Goal: Task Accomplishment & Management: Complete application form

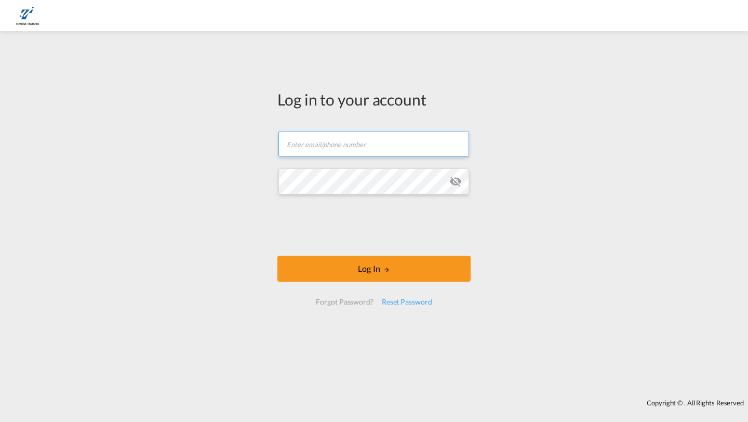
type input "[PERSON_NAME][EMAIL_ADDRESS][DOMAIN_NAME]"
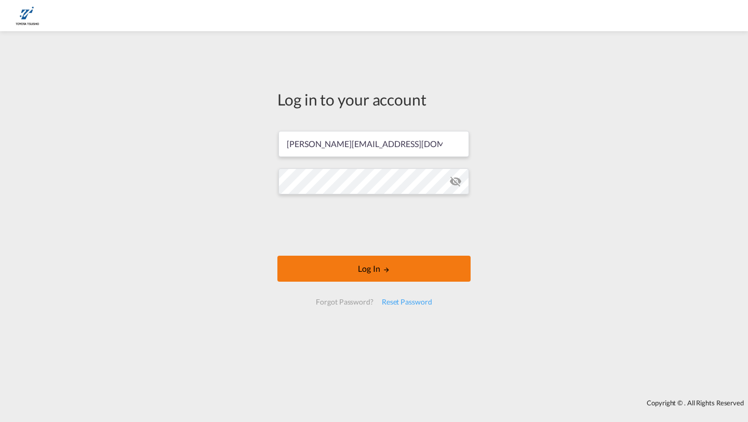
click at [316, 265] on button "Log In" at bounding box center [373, 268] width 193 height 26
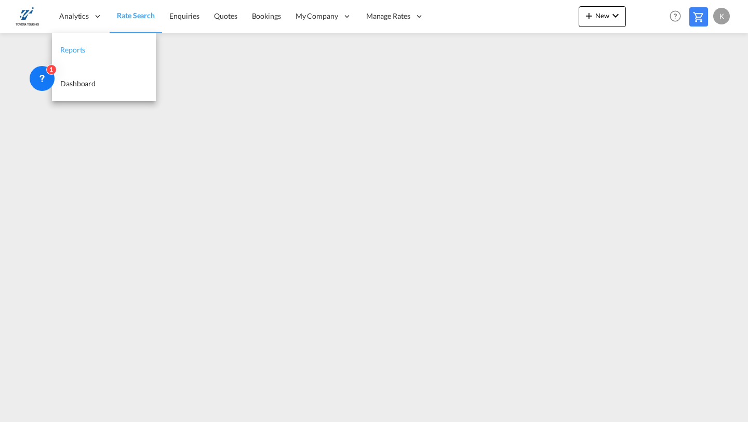
click at [82, 49] on span "Reports" at bounding box center [72, 49] width 25 height 9
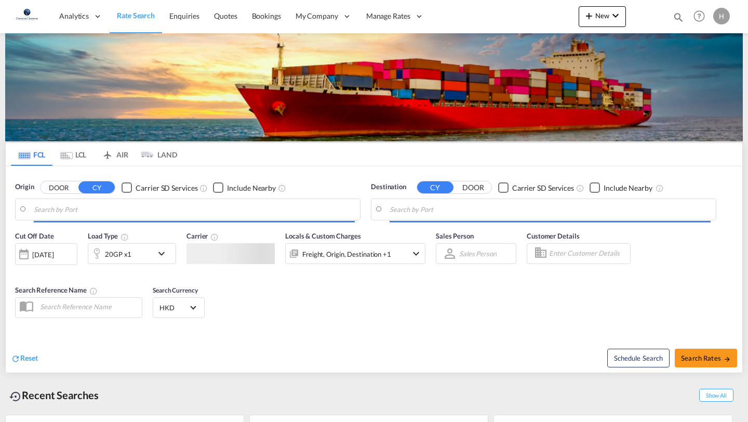
type input "Port Klang (Pelabuhan Klang), MYPKG"
type input "New Orleans, LA, USMSY"
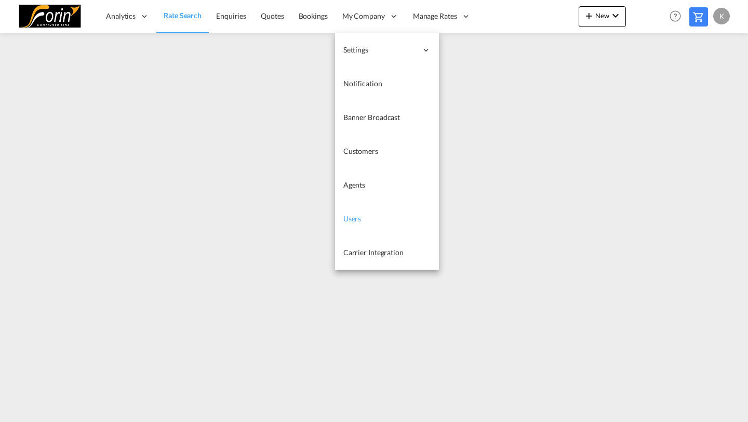
click at [354, 214] on span "Users" at bounding box center [352, 218] width 18 height 9
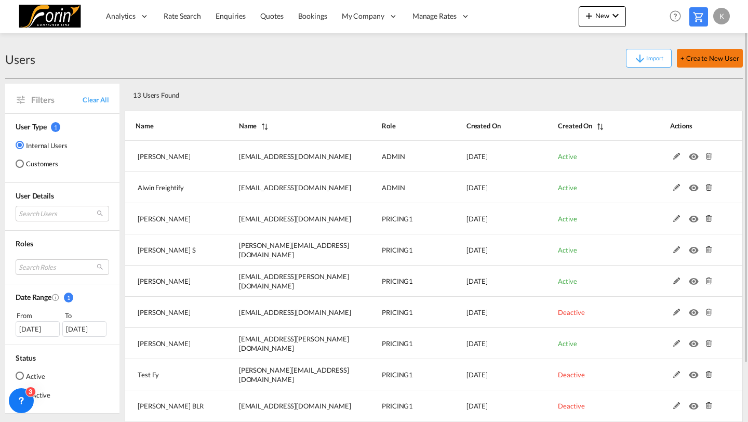
click at [687, 56] on button "+ Create New User" at bounding box center [710, 58] width 66 height 19
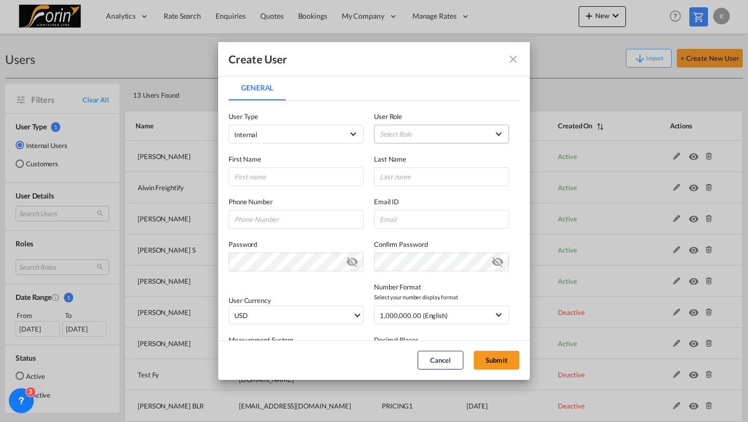
click at [396, 135] on md-select "Select Role ADMIN GLOBAL Essentials Admin GLOBAL Essentials Manager GLOBAL Esse…" at bounding box center [441, 134] width 135 height 19
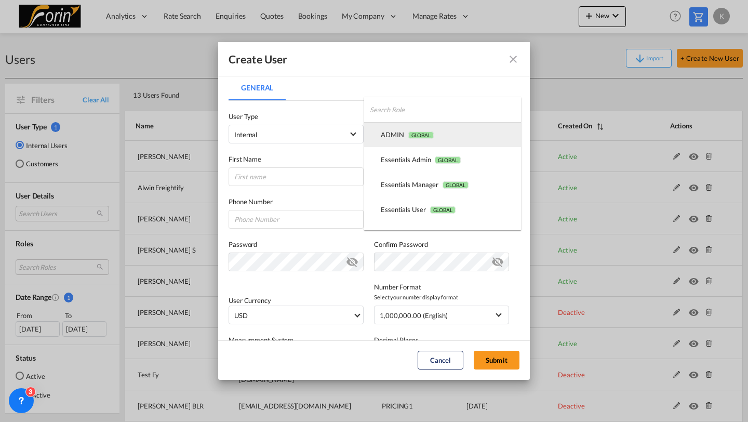
click at [398, 133] on div "ADMIN GLOBAL" at bounding box center [407, 134] width 53 height 9
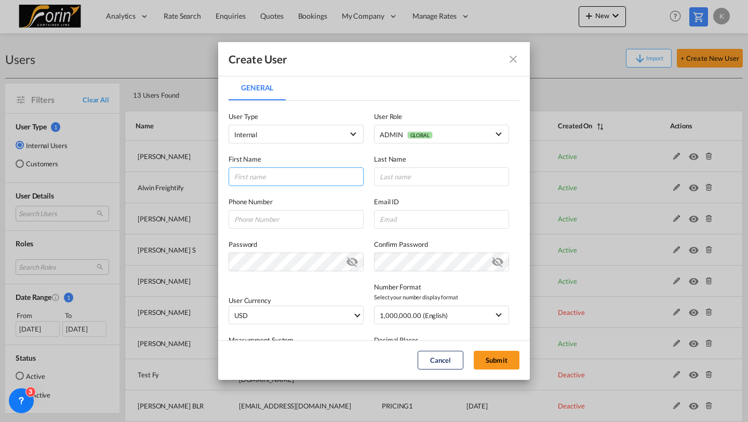
click at [315, 179] on input "General General ..." at bounding box center [295, 176] width 135 height 19
type input "Prashant"
type input "Pandit"
click at [386, 217] on input "General General ..." at bounding box center [441, 219] width 135 height 19
paste input "prashant.pandit@forin-line.com"
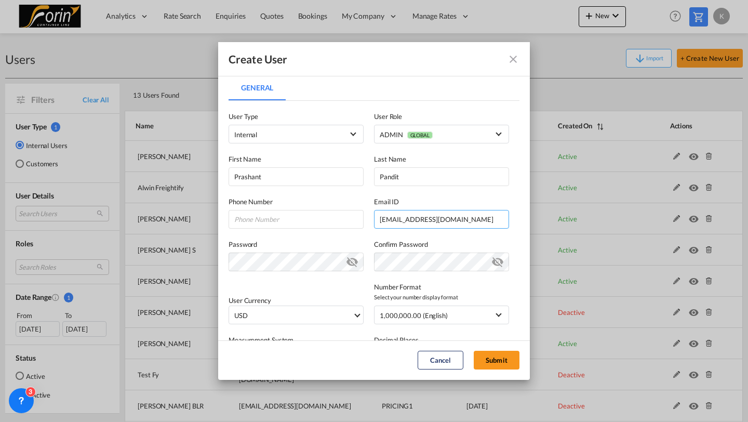
type input "prashant.pandit@forin-line.com"
click at [350, 265] on md-icon "icon-eye-off" at bounding box center [352, 259] width 12 height 12
click at [457, 242] on label "Confirm Password" at bounding box center [441, 244] width 135 height 10
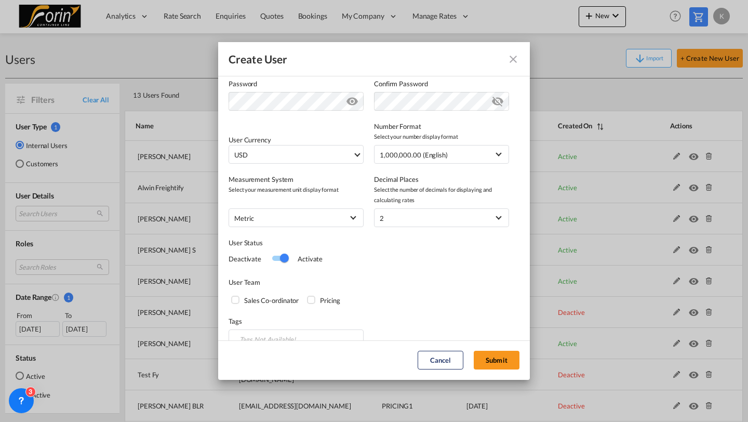
scroll to position [179, 0]
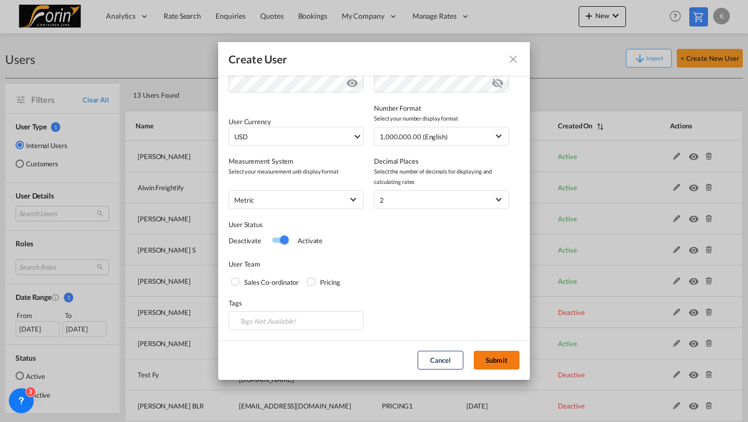
click at [494, 361] on button "Submit" at bounding box center [497, 359] width 46 height 19
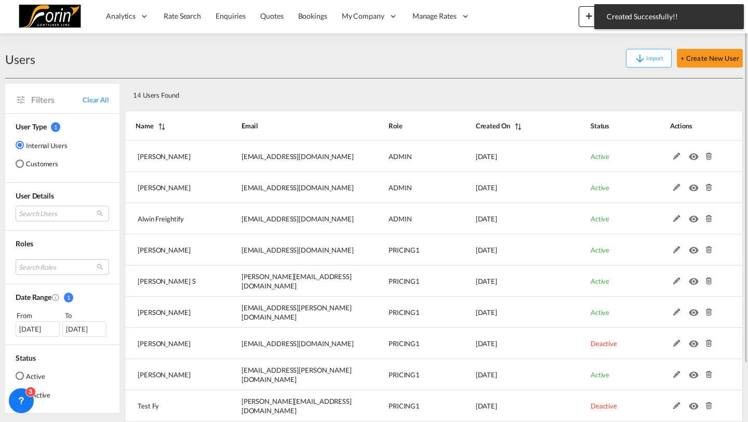
click at [552, 76] on div "Users Import + Create New User" at bounding box center [373, 58] width 737 height 40
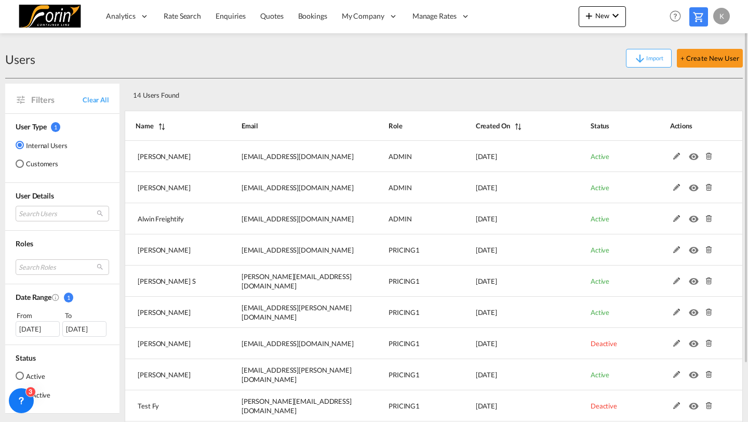
click at [723, 12] on div "K" at bounding box center [721, 16] width 17 height 17
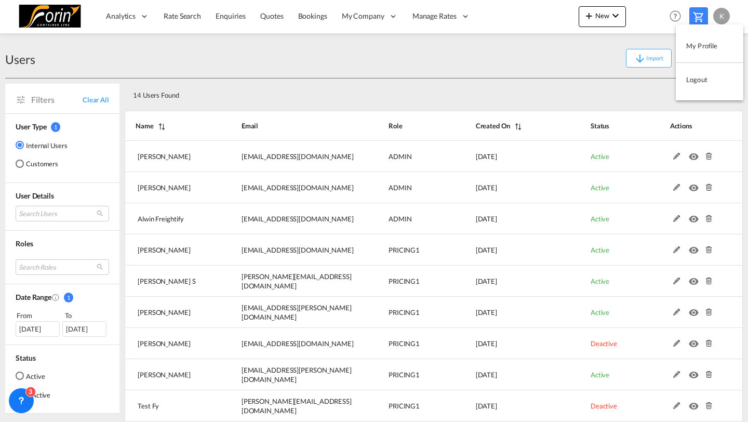
click at [696, 77] on button "Logout" at bounding box center [708, 79] width 67 height 21
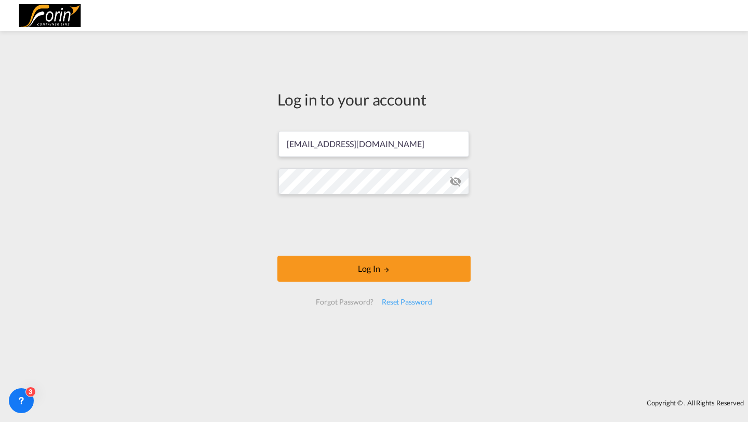
type input "prashant.pandit@forin-line.com"
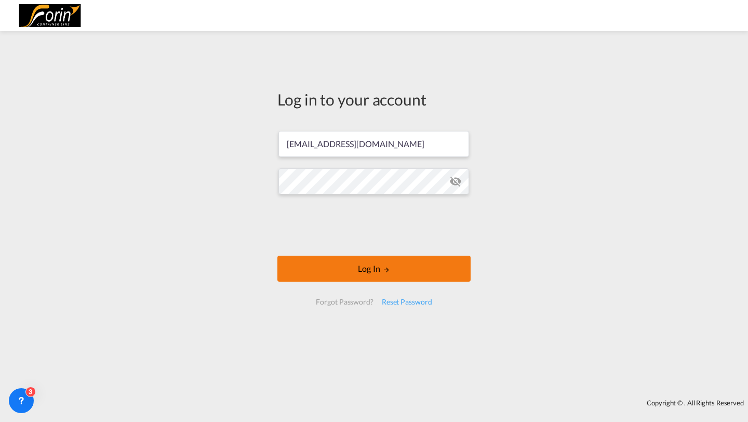
click at [308, 260] on button "Log In" at bounding box center [373, 268] width 193 height 26
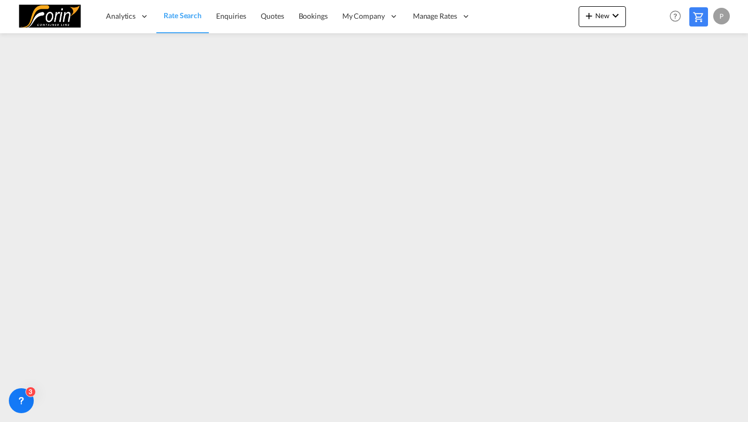
click at [722, 18] on div "P" at bounding box center [721, 16] width 17 height 17
click at [707, 49] on button "My Profile" at bounding box center [708, 45] width 67 height 21
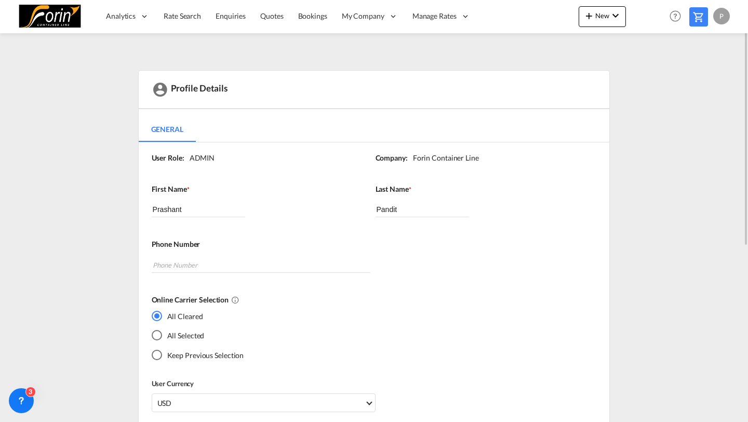
click at [164, 336] on md-radio-button "All Selected" at bounding box center [198, 335] width 92 height 11
click at [163, 20] on link "Rate Search" at bounding box center [182, 16] width 52 height 34
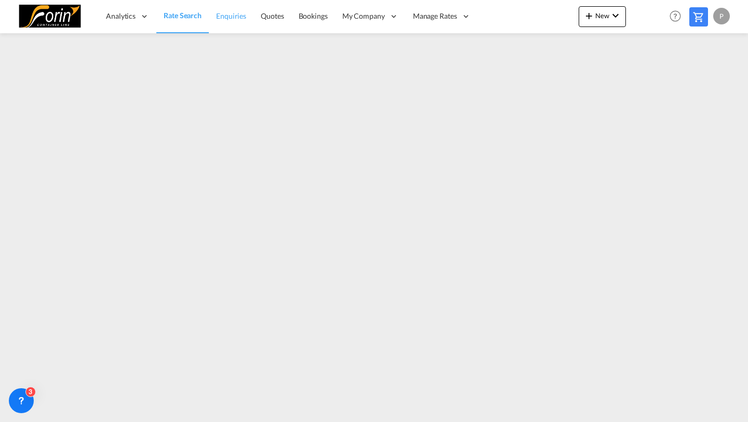
click at [225, 12] on span "Enquiries" at bounding box center [231, 15] width 30 height 9
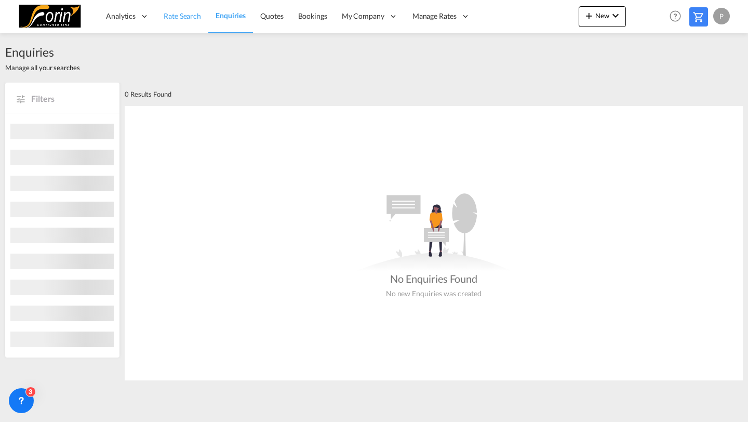
click at [181, 19] on span "Rate Search" at bounding box center [182, 15] width 37 height 9
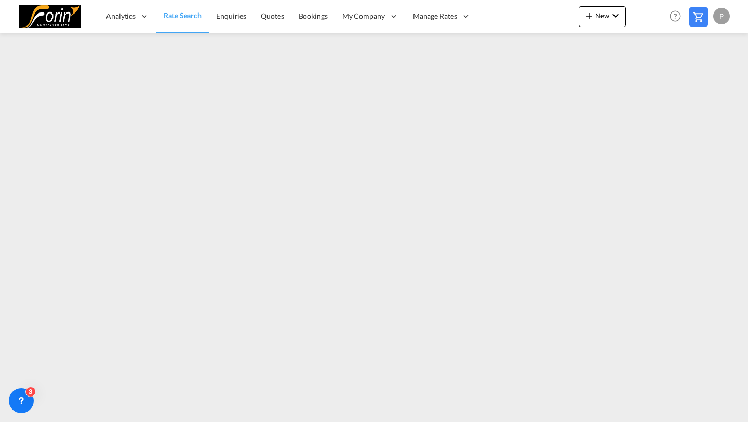
click at [188, 20] on span "Rate Search" at bounding box center [183, 15] width 38 height 10
click at [725, 13] on div "P" at bounding box center [721, 16] width 17 height 17
click at [697, 37] on button "My Profile" at bounding box center [708, 45] width 67 height 21
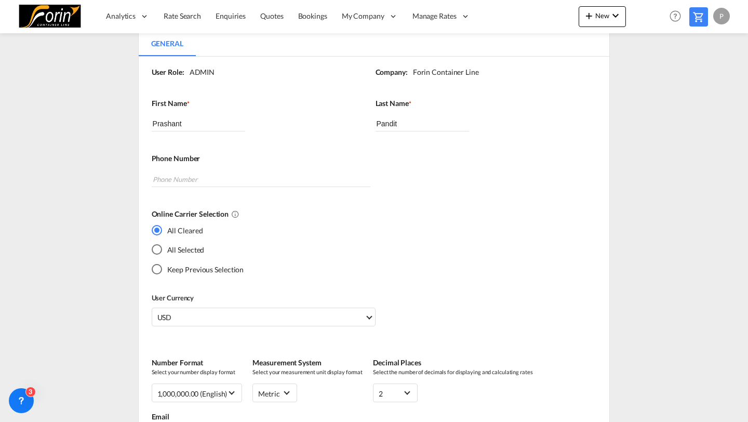
scroll to position [131, 0]
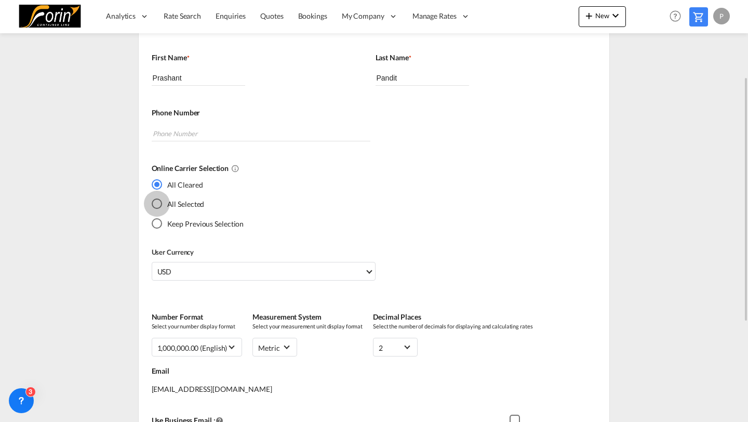
click at [158, 206] on div "All Selected" at bounding box center [157, 203] width 10 height 10
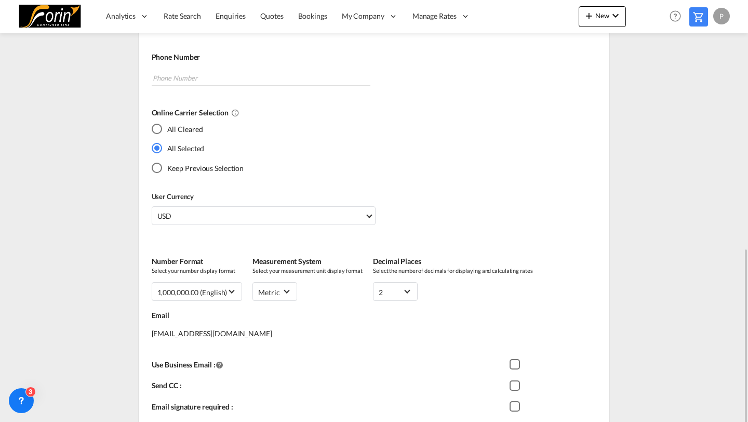
scroll to position [302, 0]
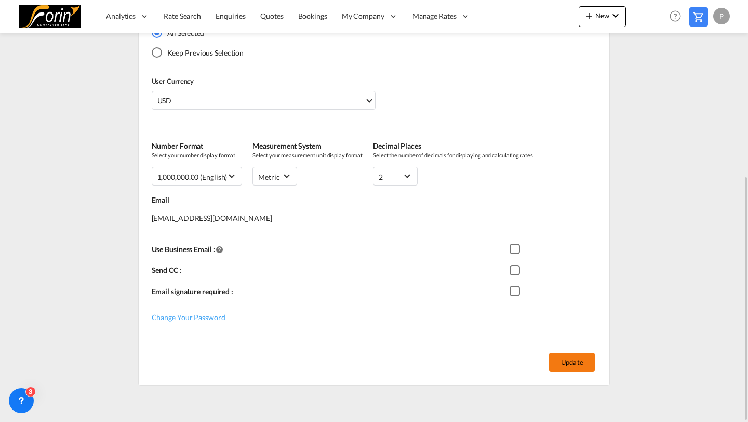
click at [559, 356] on button "Update" at bounding box center [572, 362] width 46 height 19
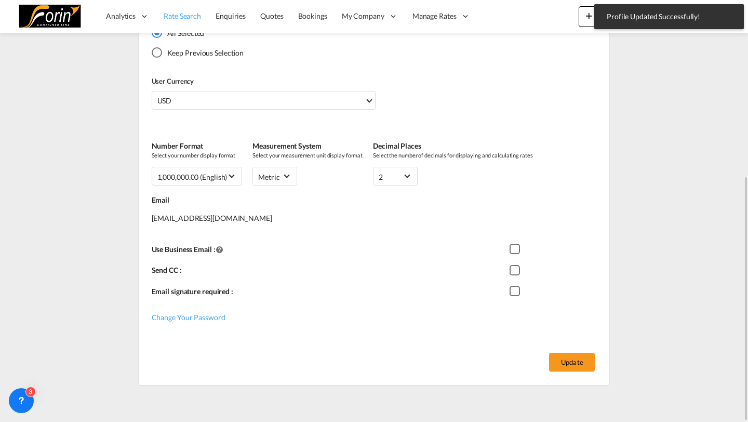
click at [191, 19] on span "Rate Search" at bounding box center [182, 15] width 37 height 9
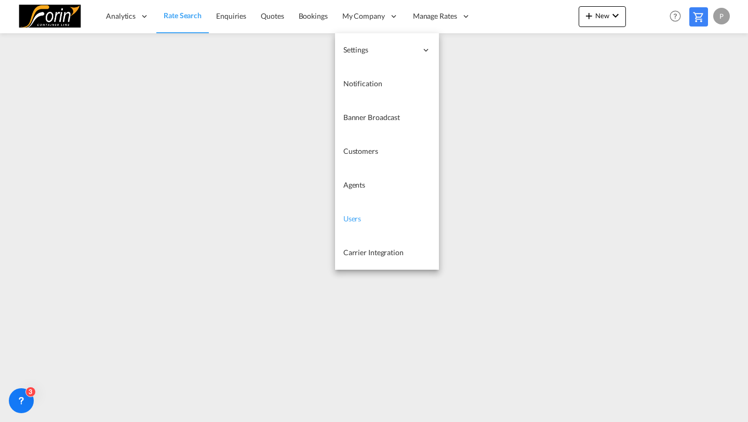
click at [354, 214] on span "Users" at bounding box center [352, 218] width 18 height 9
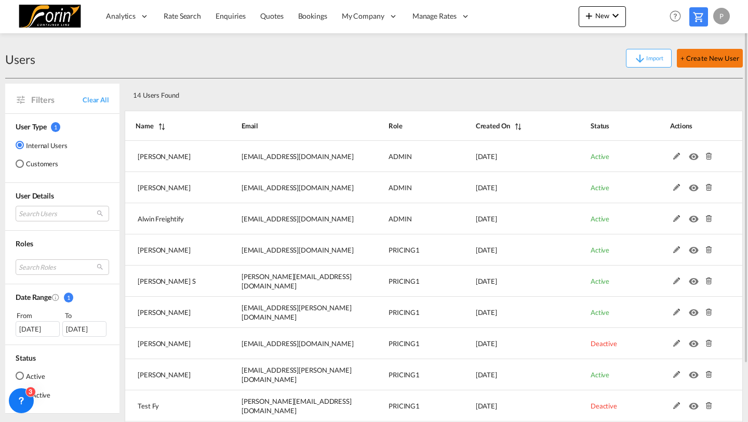
click at [718, 59] on button "+ Create New User" at bounding box center [710, 58] width 66 height 19
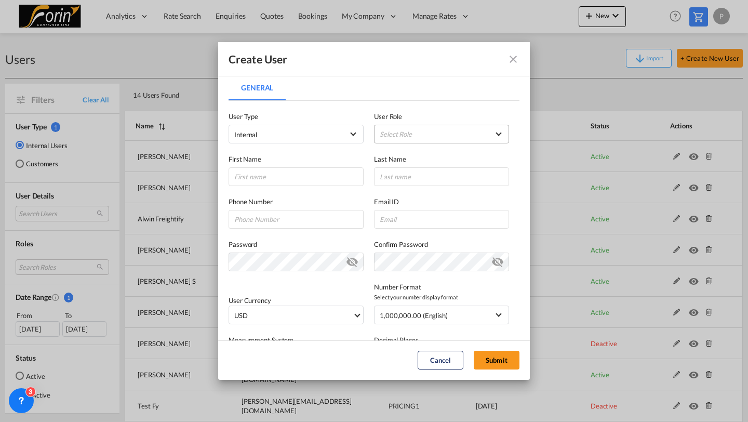
click at [402, 134] on md-select "Select Role ADMIN GLOBAL Essentials Admin GLOBAL Essentials Manager GLOBAL Esse…" at bounding box center [441, 134] width 135 height 19
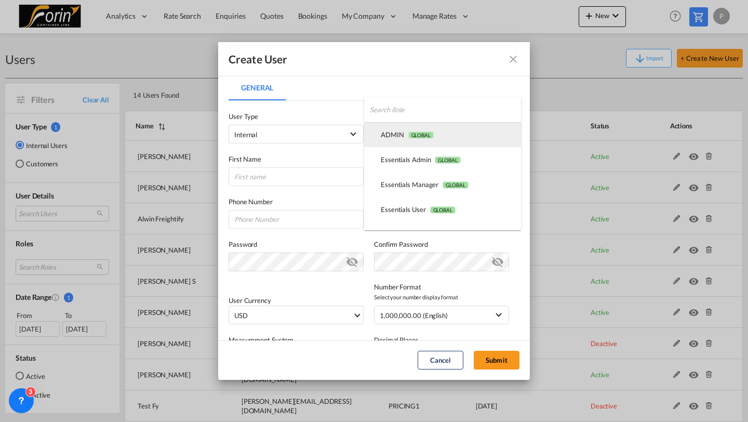
click at [395, 143] on md-option "ADMIN GLOBAL" at bounding box center [442, 134] width 157 height 25
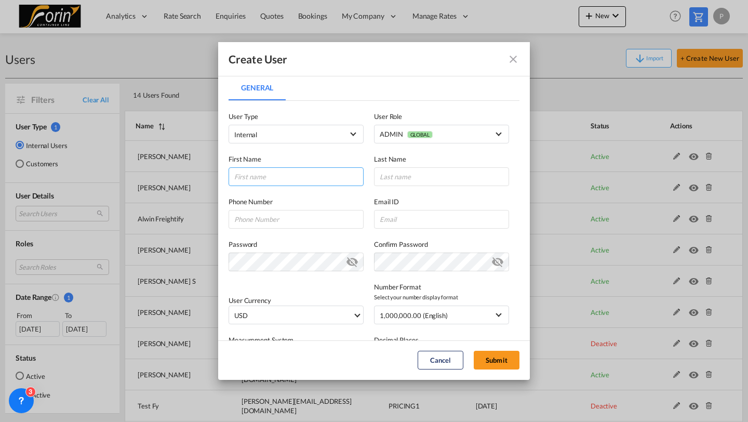
click at [308, 167] on input "General General ..." at bounding box center [295, 176] width 135 height 19
type input "Pooja"
type input "Grover"
click at [395, 217] on input "General General ..." at bounding box center [441, 219] width 135 height 19
paste input "pooja.grover@forin-line.com"
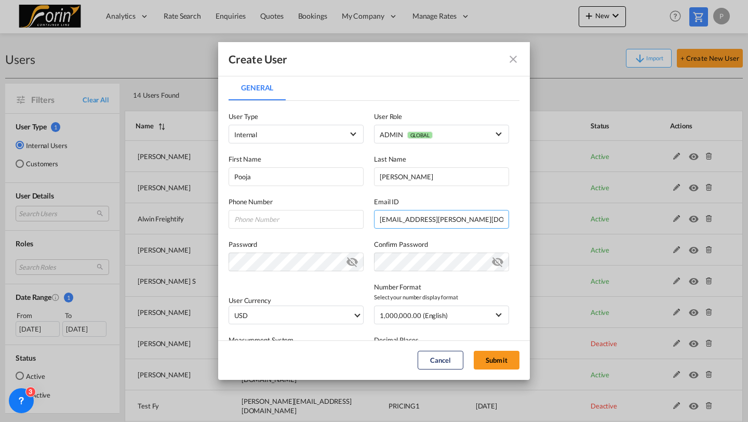
type input "pooja.grover@forin-line.com"
click at [493, 264] on md-icon "icon-eye-off" at bounding box center [497, 259] width 12 height 12
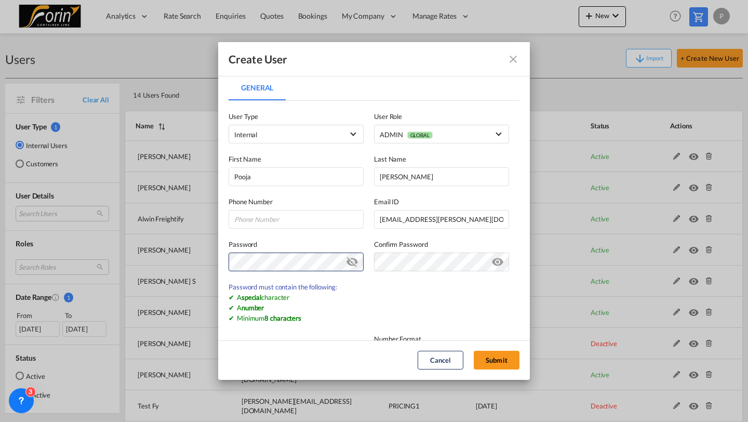
click at [355, 261] on md-icon "icon-eye-off" at bounding box center [352, 259] width 12 height 12
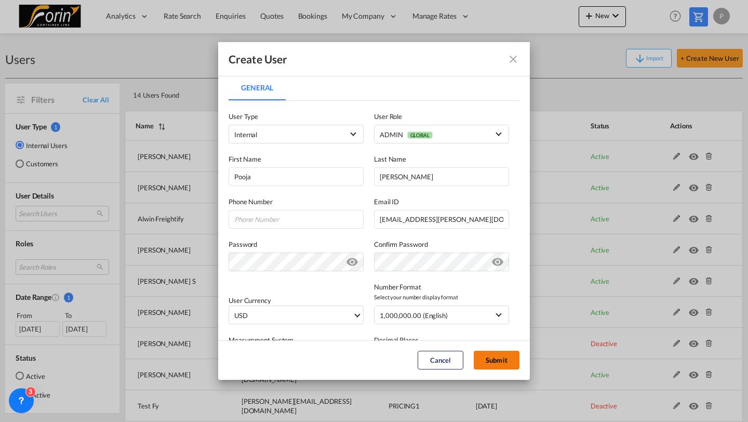
click at [492, 355] on button "Submit" at bounding box center [497, 359] width 46 height 19
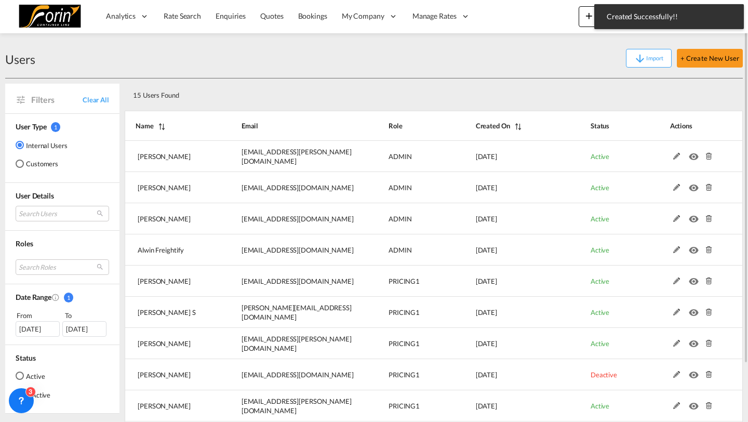
click at [535, 50] on div "Import + Create New User" at bounding box center [388, 58] width 707 height 19
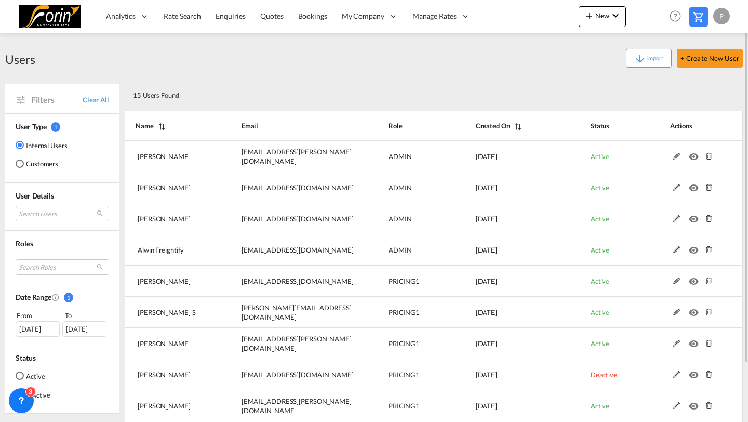
click at [722, 12] on div "P" at bounding box center [721, 16] width 17 height 17
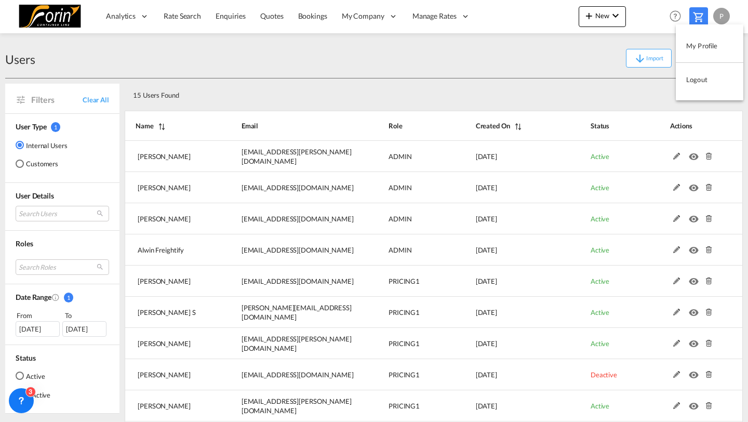
click at [697, 75] on button "Logout" at bounding box center [708, 79] width 67 height 21
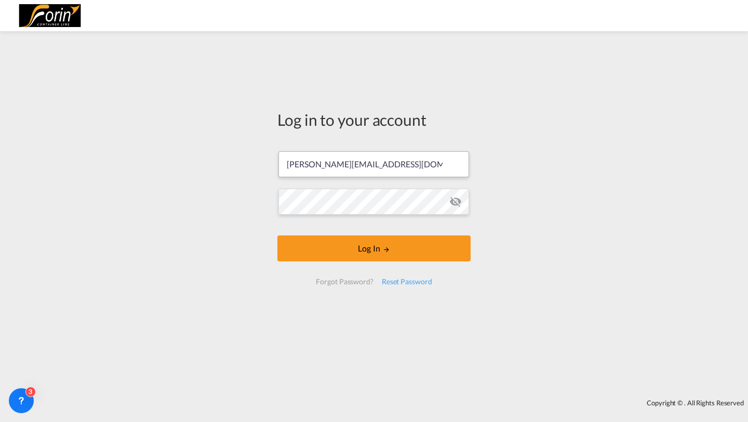
click at [386, 164] on input "kirk.aranha@freightify.com" at bounding box center [373, 164] width 191 height 26
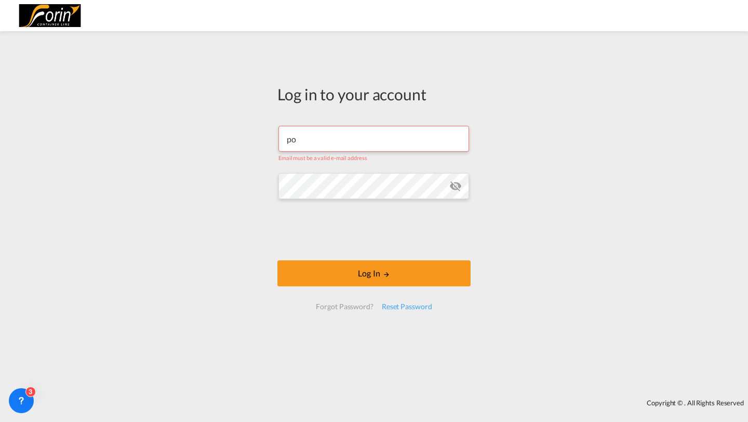
type input "p"
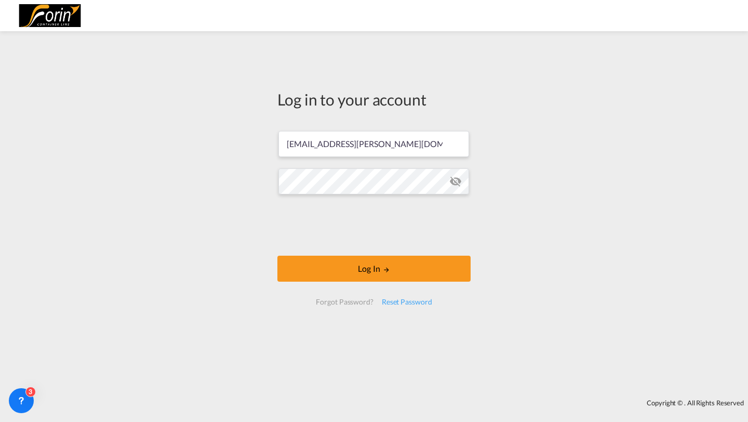
type input "pooja.grover@forin-line.com"
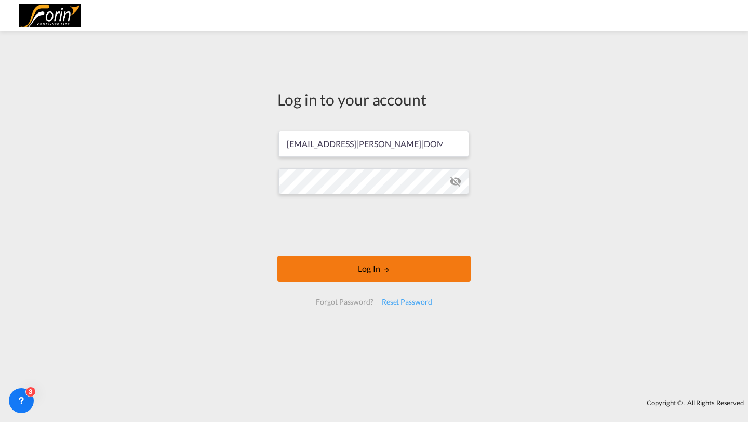
click at [307, 266] on button "Log In" at bounding box center [373, 268] width 193 height 26
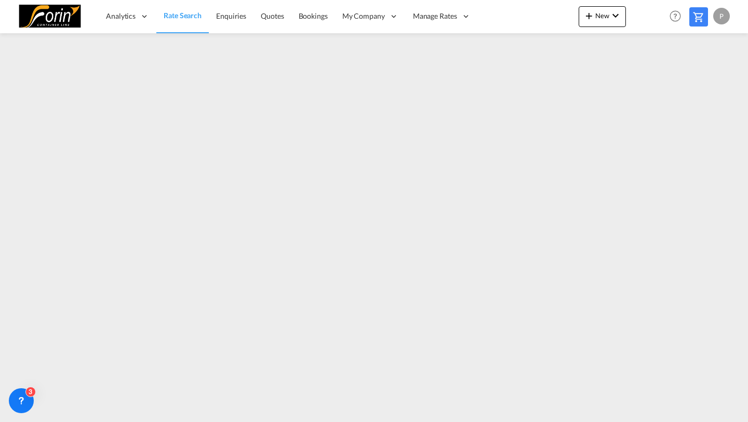
click at [721, 19] on div "P" at bounding box center [721, 16] width 17 height 17
click at [688, 50] on button "My Profile" at bounding box center [708, 45] width 67 height 21
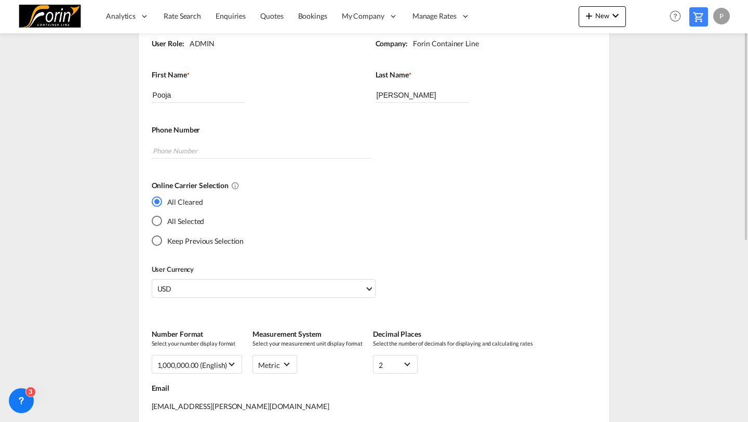
scroll to position [186, 0]
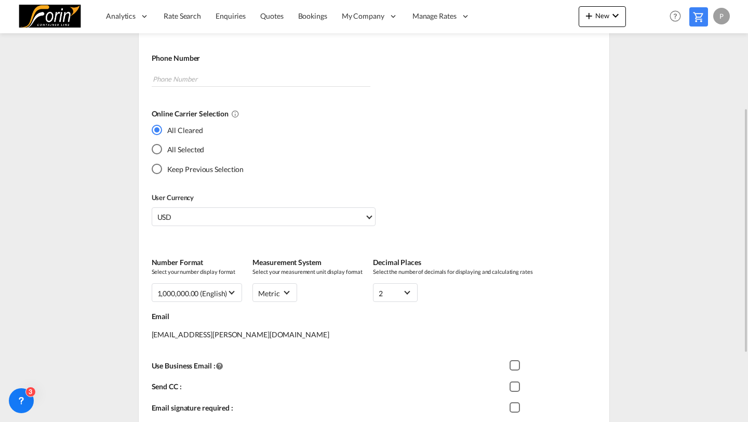
click at [175, 153] on md-radio-button "All Selected" at bounding box center [198, 149] width 92 height 11
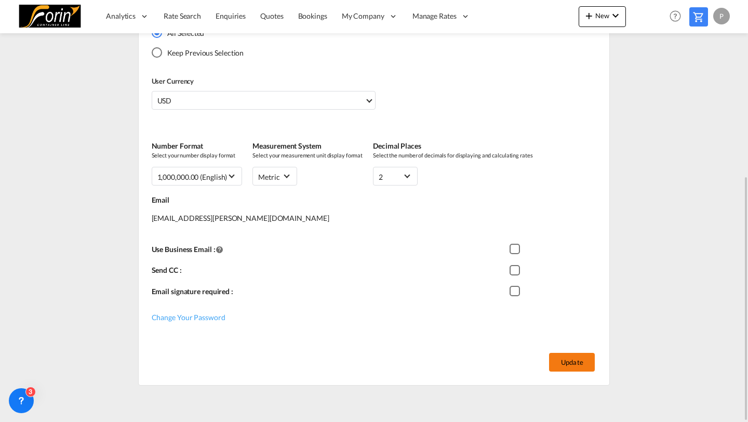
click at [558, 353] on button "Update" at bounding box center [572, 362] width 46 height 19
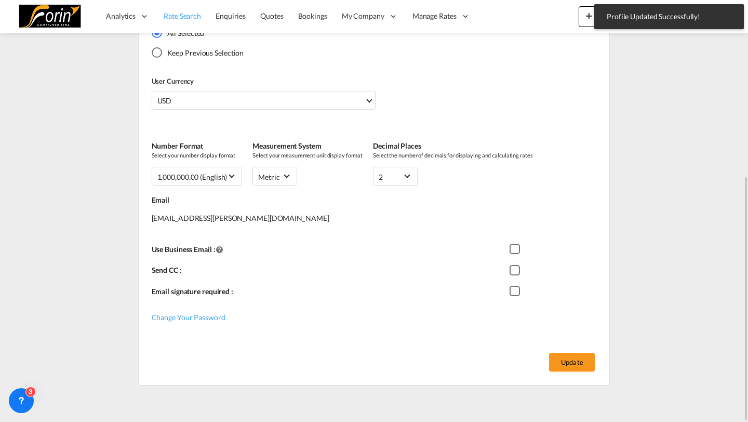
click at [191, 21] on link "Rate Search" at bounding box center [182, 16] width 52 height 34
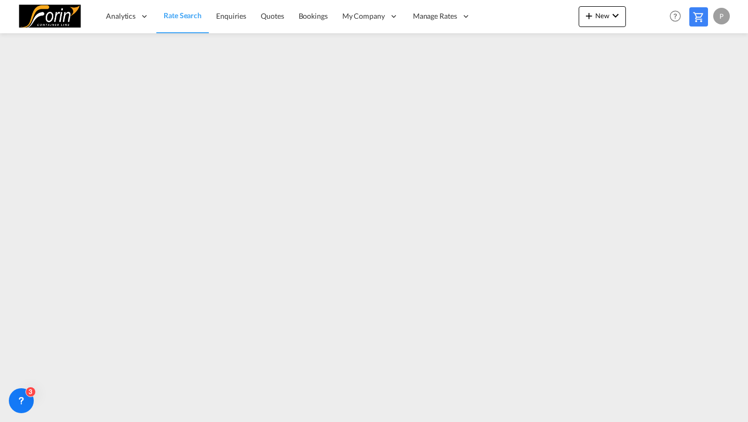
click at [725, 18] on div "P" at bounding box center [721, 16] width 17 height 17
click at [701, 81] on button "Logout" at bounding box center [708, 79] width 67 height 21
type input "kirk.aranha@freightify.com"
